Goal: Find contact information: Find contact information

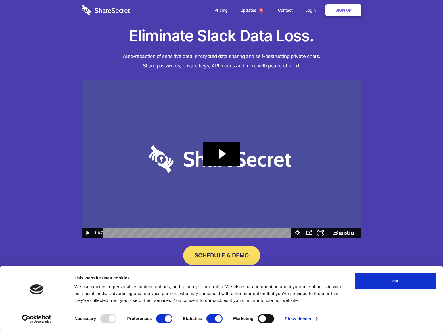
scroll to position [1322, 0]
